Goal: Book appointment/travel/reservation

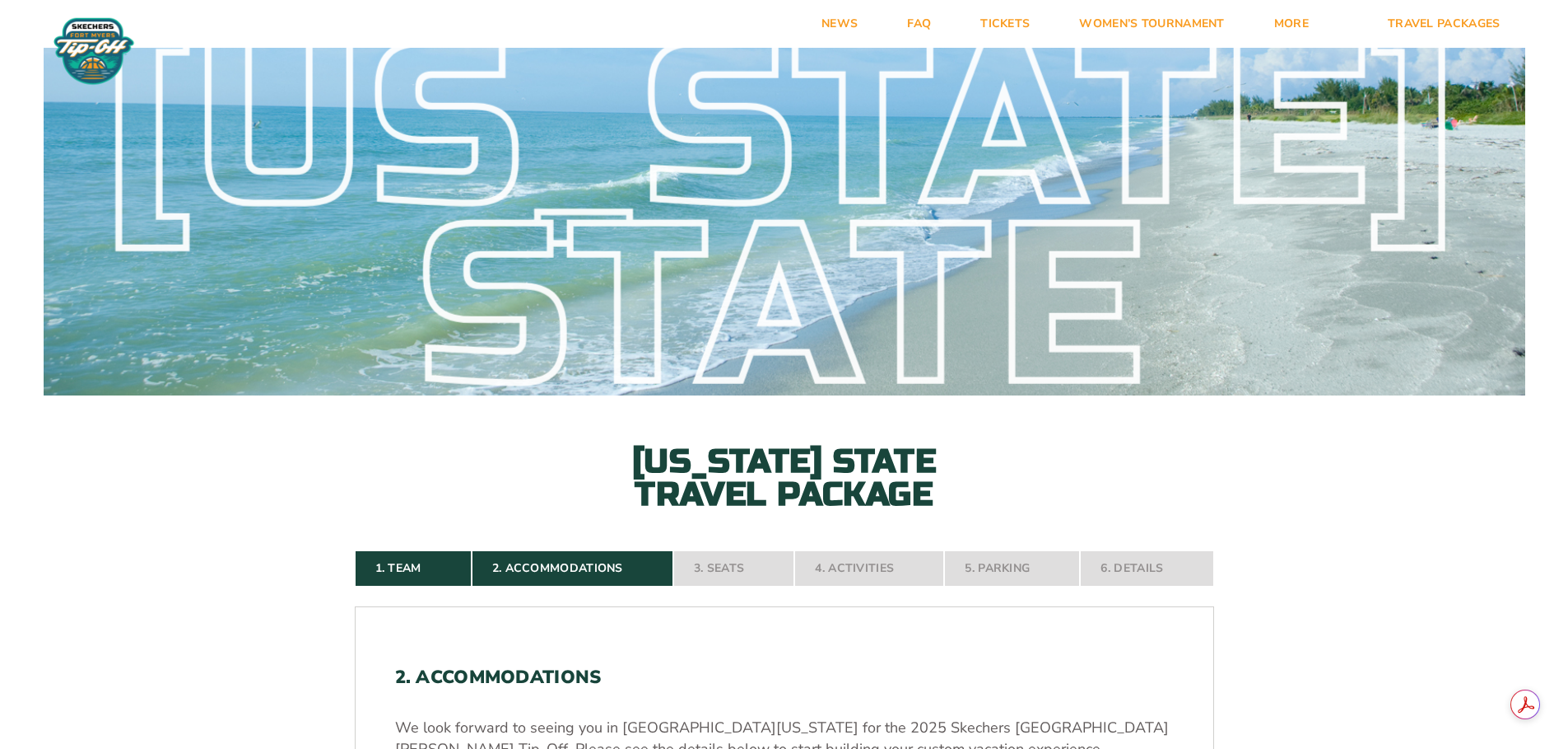
select select
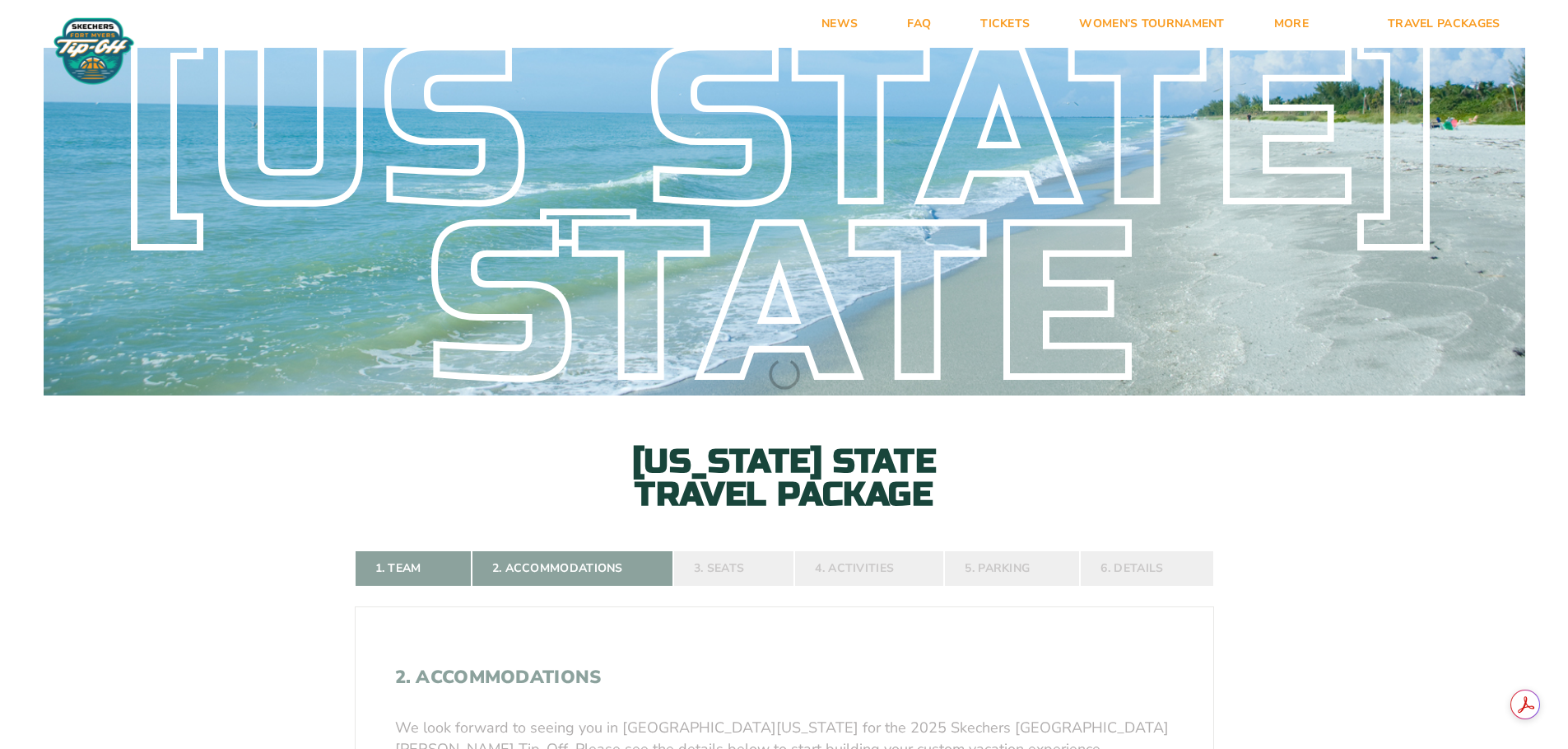
select select
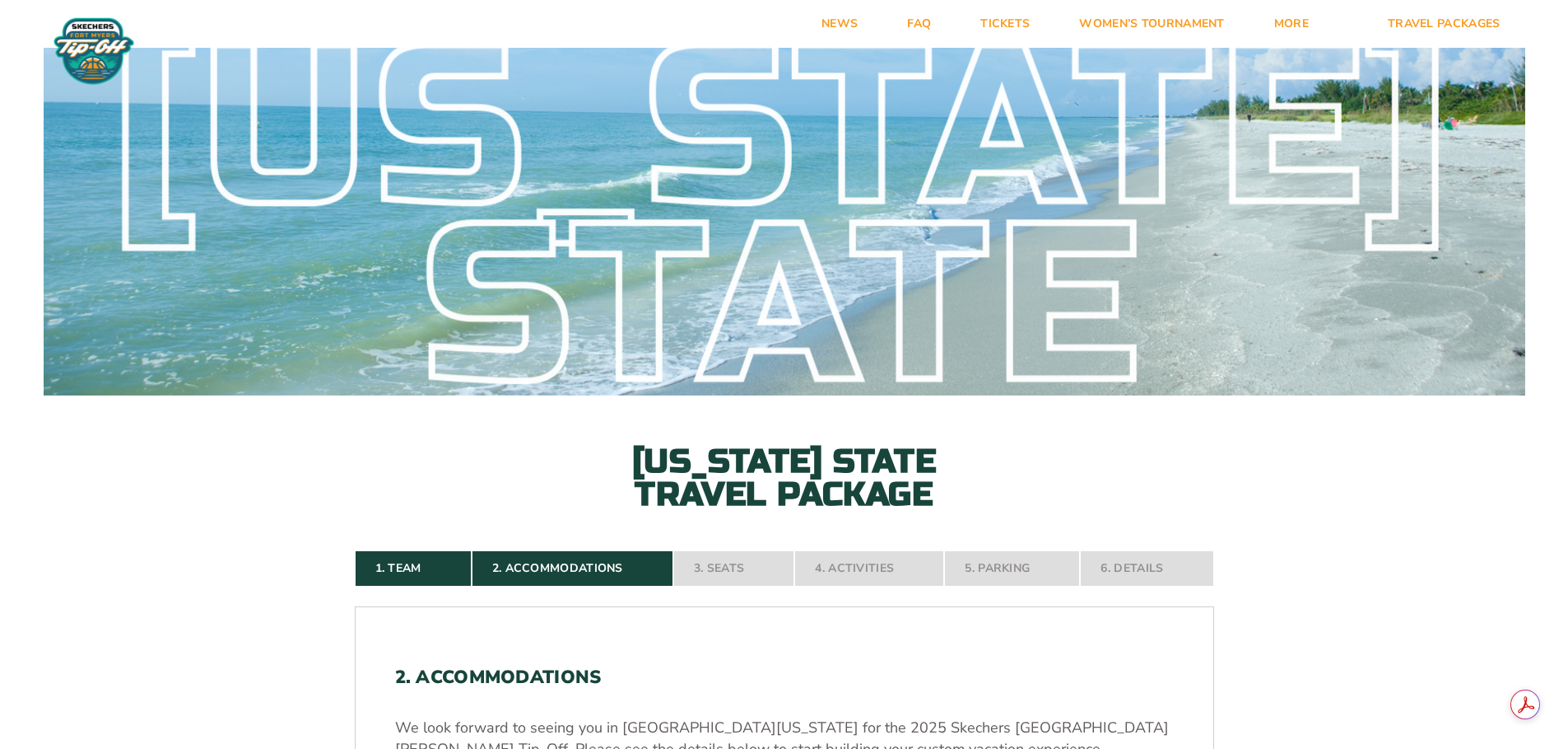
select select
